Goal: Task Accomplishment & Management: Use online tool/utility

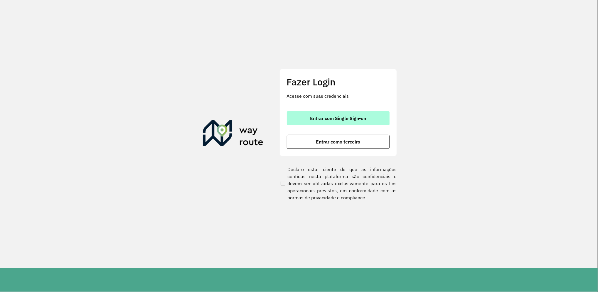
click at [354, 114] on button "Entrar com Single Sign-on" at bounding box center [338, 118] width 103 height 14
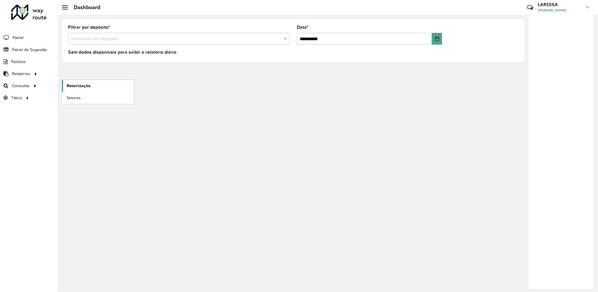
click at [72, 83] on span "Roteirização" at bounding box center [79, 86] width 24 height 6
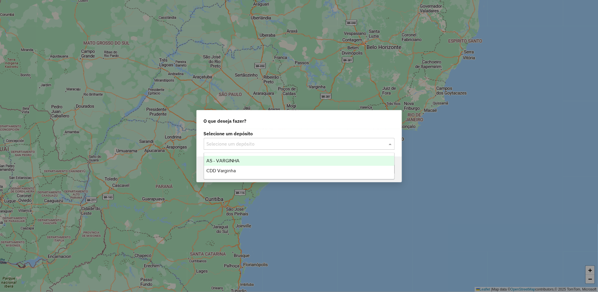
click at [252, 144] on input "text" at bounding box center [293, 144] width 173 height 7
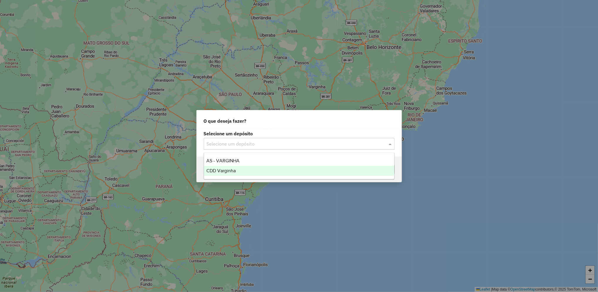
click at [242, 169] on div "CDD Varginha" at bounding box center [299, 171] width 190 height 10
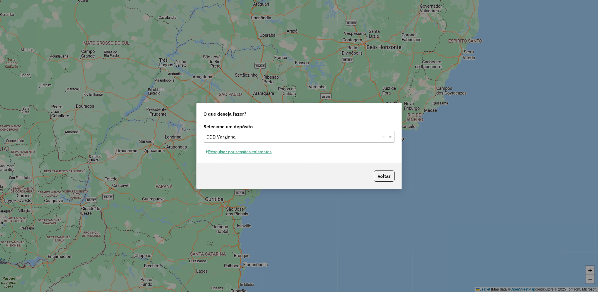
click at [262, 154] on button "Pesquisar por sessões existentes" at bounding box center [239, 151] width 71 height 9
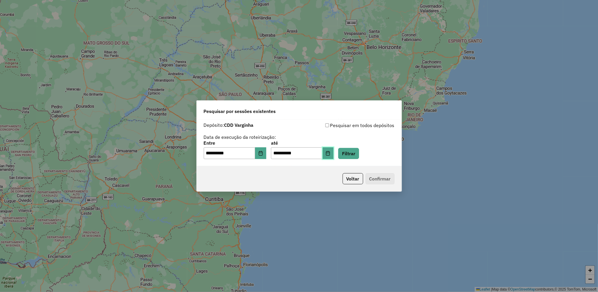
click at [334, 152] on button "Choose Date" at bounding box center [328, 153] width 11 height 12
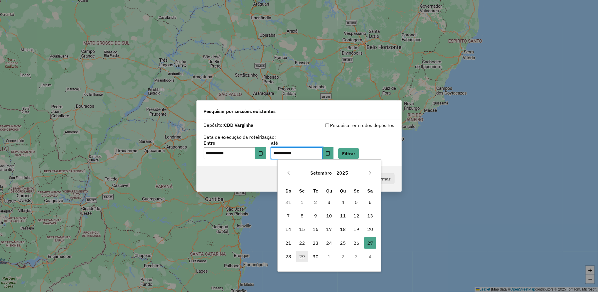
click at [298, 257] on span "29" at bounding box center [302, 257] width 12 height 12
type input "**********"
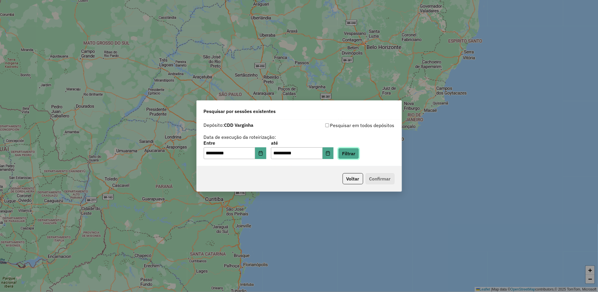
click at [359, 156] on button "Filtrar" at bounding box center [348, 153] width 21 height 11
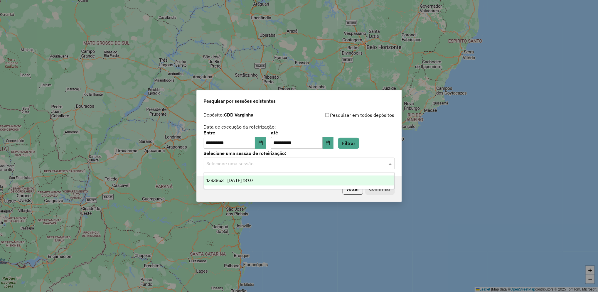
click at [255, 163] on input "text" at bounding box center [293, 163] width 173 height 7
click at [253, 182] on span "1283863 - [DATE] 18:07" at bounding box center [229, 180] width 47 height 5
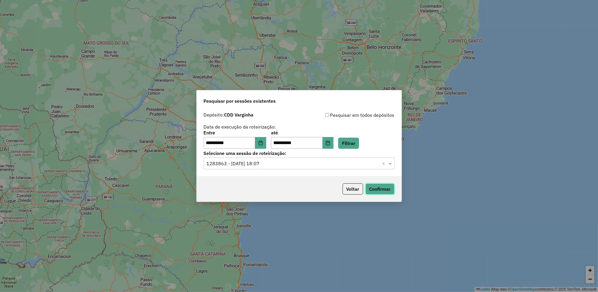
click at [372, 191] on button "Confirmar" at bounding box center [379, 188] width 29 height 11
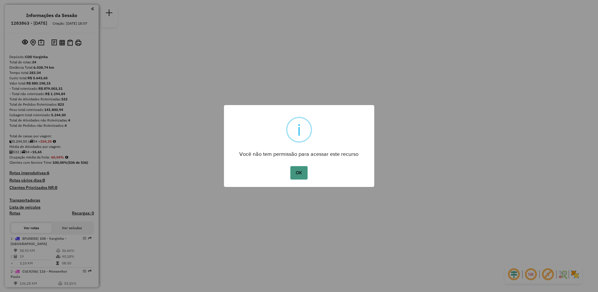
click at [304, 177] on button "OK" at bounding box center [298, 172] width 17 height 13
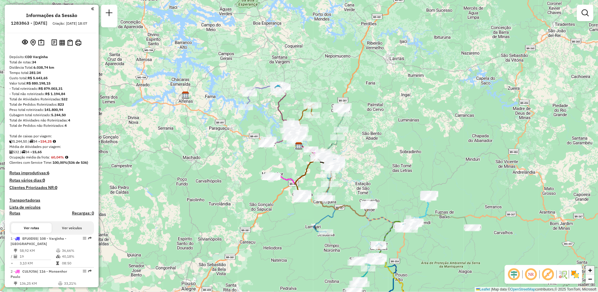
click at [594, 271] on link "+" at bounding box center [589, 270] width 9 height 9
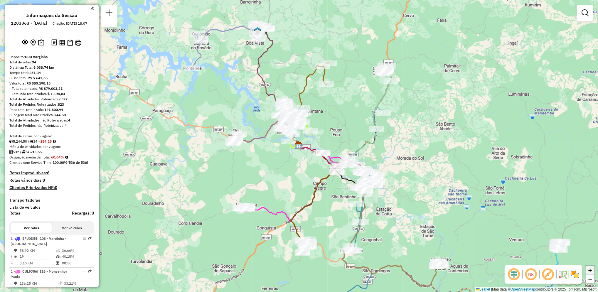
click at [594, 271] on link "+" at bounding box center [589, 270] width 9 height 9
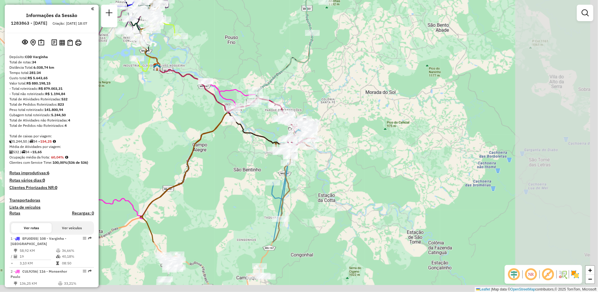
drag, startPoint x: 491, startPoint y: 203, endPoint x: 345, endPoint y: 122, distance: 166.3
click at [345, 122] on div "Janela de atendimento Grade de atendimento Capacidade Transportadoras Veículos …" at bounding box center [299, 146] width 598 height 292
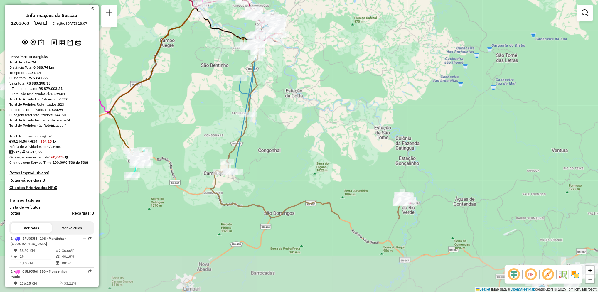
drag, startPoint x: 413, startPoint y: 187, endPoint x: 384, endPoint y: 85, distance: 106.5
click at [384, 85] on div "Janela de atendimento Grade de atendimento Capacidade Transportadoras Veículos …" at bounding box center [299, 146] width 598 height 292
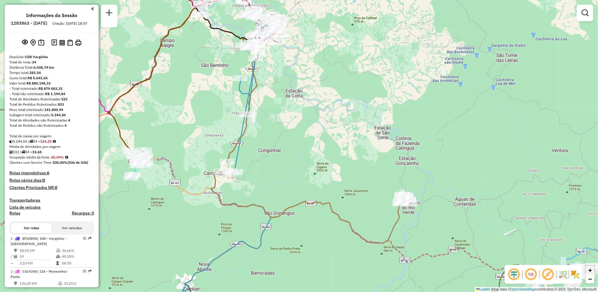
click at [593, 271] on link "+" at bounding box center [589, 270] width 9 height 9
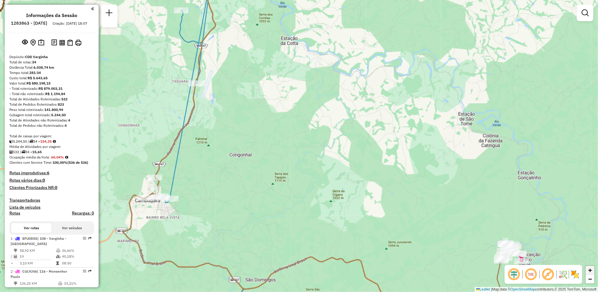
click at [593, 271] on link "+" at bounding box center [589, 270] width 9 height 9
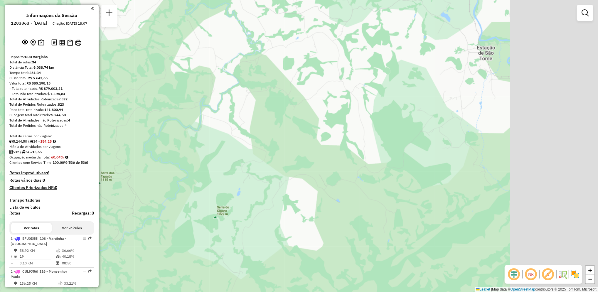
drag, startPoint x: 494, startPoint y: 206, endPoint x: 285, endPoint y: 141, distance: 219.3
click at [285, 141] on div "Janela de atendimento Grade de atendimento Capacidade Transportadoras Veículos …" at bounding box center [299, 146] width 598 height 292
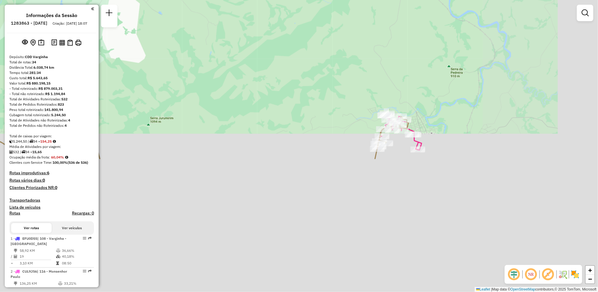
drag, startPoint x: 406, startPoint y: 205, endPoint x: 289, endPoint y: 44, distance: 199.6
click at [289, 44] on div "Janela de atendimento Grade de atendimento Capacidade Transportadoras Veículos …" at bounding box center [299, 146] width 598 height 292
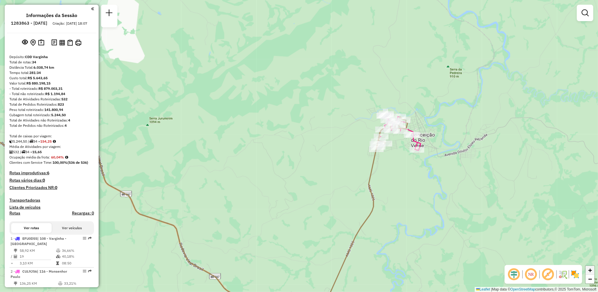
click at [589, 270] on span "+" at bounding box center [590, 269] width 4 height 7
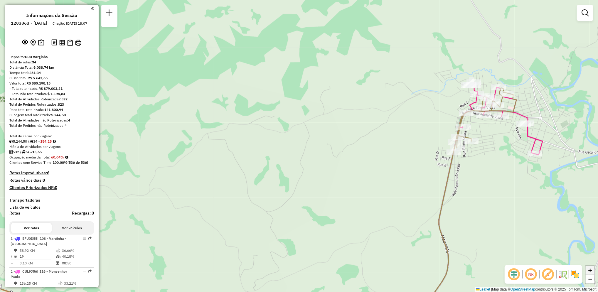
click at [589, 270] on span "+" at bounding box center [590, 269] width 4 height 7
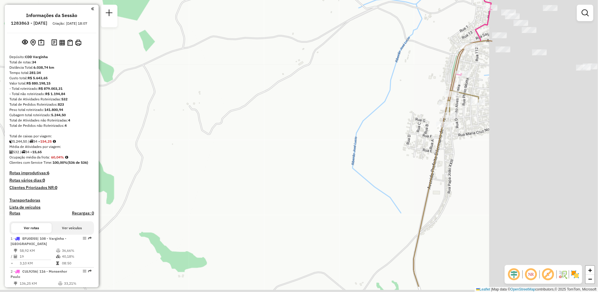
drag, startPoint x: 481, startPoint y: 205, endPoint x: 290, endPoint y: 168, distance: 194.8
click at [290, 168] on div "Janela de atendimento Grade de atendimento Capacidade Transportadoras Veículos …" at bounding box center [299, 146] width 598 height 292
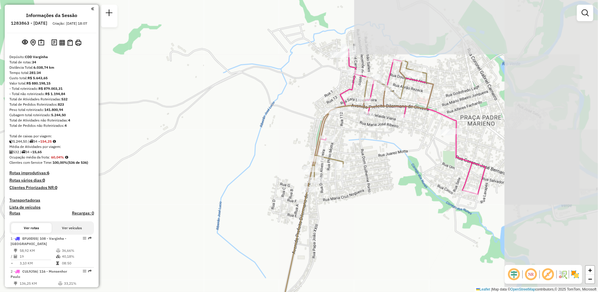
drag, startPoint x: 457, startPoint y: 156, endPoint x: 348, endPoint y: 223, distance: 128.3
click at [348, 223] on div "Janela de atendimento Grade de atendimento Capacidade Transportadoras Veículos …" at bounding box center [299, 146] width 598 height 292
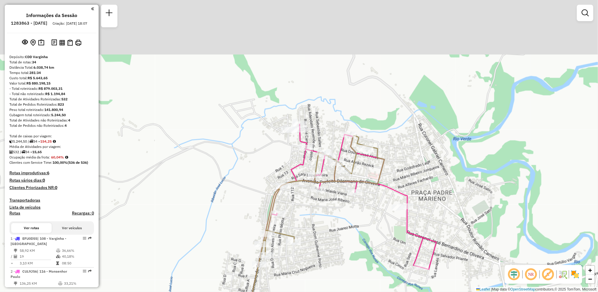
drag, startPoint x: 506, startPoint y: 88, endPoint x: 454, endPoint y: 171, distance: 97.6
click at [454, 171] on div "Janela de atendimento Grade de atendimento Capacidade Transportadoras Veículos …" at bounding box center [299, 146] width 598 height 292
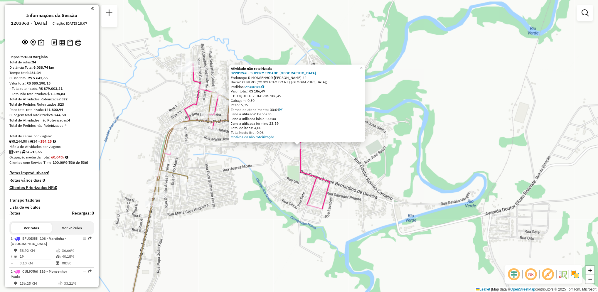
click at [182, 72] on div at bounding box center [181, 70] width 15 height 6
